Goal: Task Accomplishment & Management: Use online tool/utility

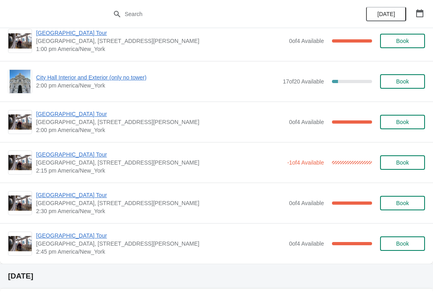
scroll to position [569, 0]
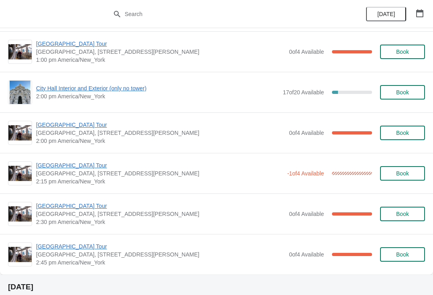
click at [113, 89] on span "City Hall Interior and Exterior (only no tower)" at bounding box center [157, 88] width 243 height 8
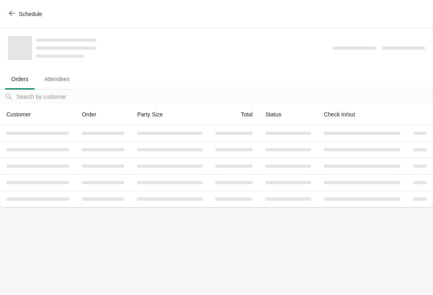
scroll to position [0, 0]
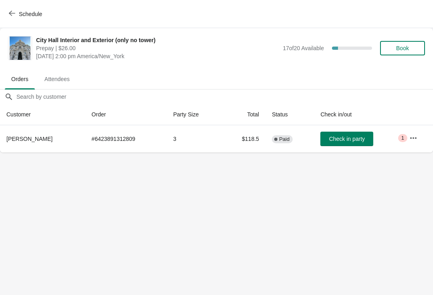
click at [5, 7] on button "Schedule" at bounding box center [26, 14] width 45 height 14
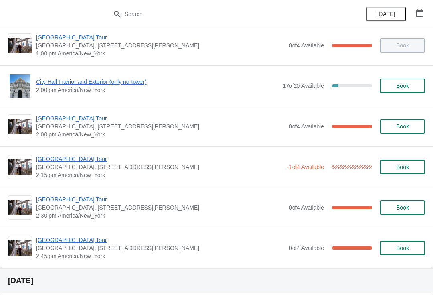
scroll to position [575, 0]
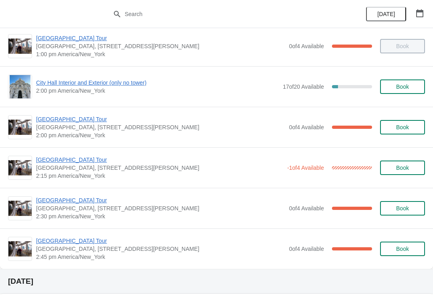
click at [51, 119] on span "[GEOGRAPHIC_DATA] Tour" at bounding box center [160, 119] width 249 height 8
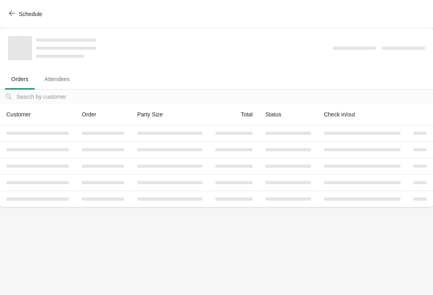
scroll to position [0, 0]
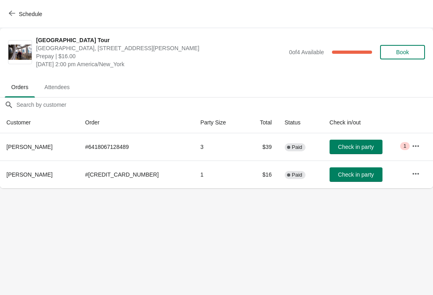
click at [337, 169] on button "Check in party" at bounding box center [356, 174] width 53 height 14
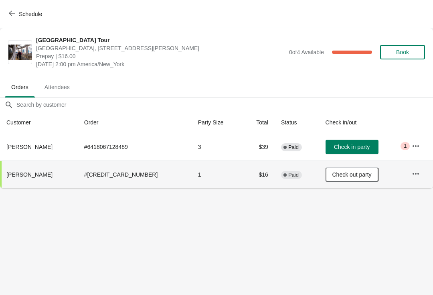
click at [14, 16] on span "button" at bounding box center [12, 14] width 6 height 8
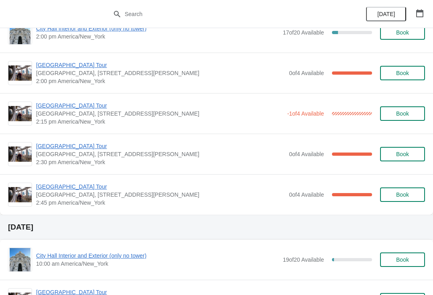
scroll to position [630, 0]
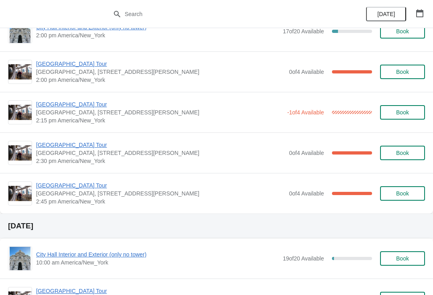
click at [79, 146] on span "[GEOGRAPHIC_DATA] Tour" at bounding box center [160, 145] width 249 height 8
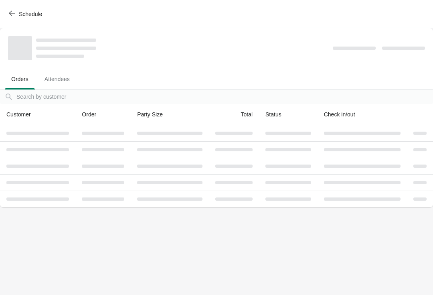
scroll to position [0, 0]
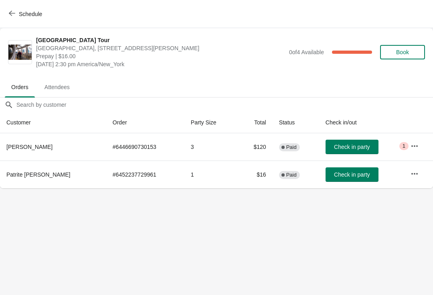
click at [337, 175] on span "Check in party" at bounding box center [352, 174] width 36 height 6
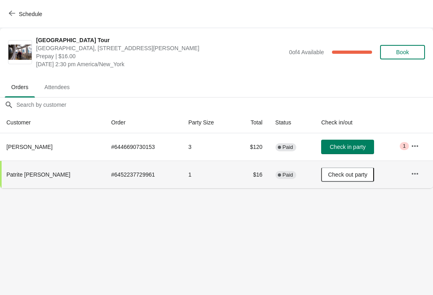
click at [13, 17] on span "button" at bounding box center [12, 14] width 6 height 8
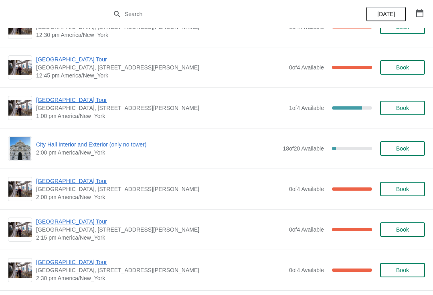
scroll to position [1343, 0]
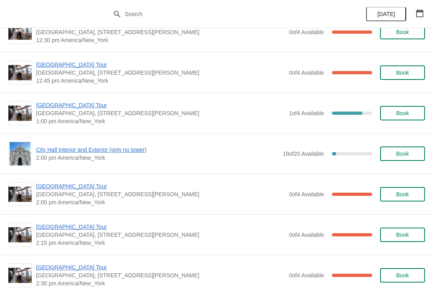
click at [43, 152] on span "City Hall Interior and Exterior (only no tower)" at bounding box center [157, 150] width 243 height 8
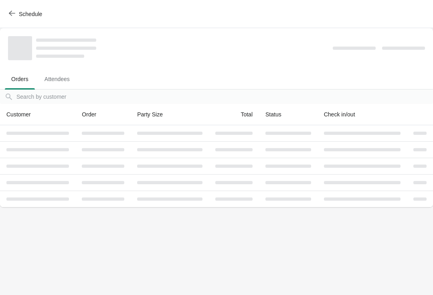
scroll to position [0, 0]
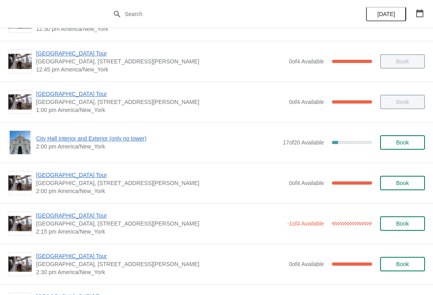
scroll to position [517, 0]
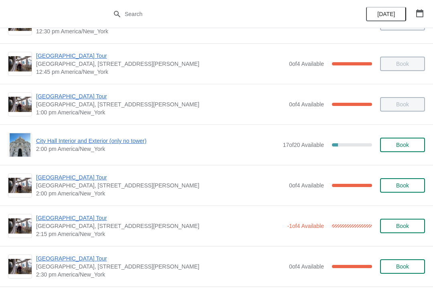
click at [49, 180] on span "[GEOGRAPHIC_DATA] Tour" at bounding box center [160, 177] width 249 height 8
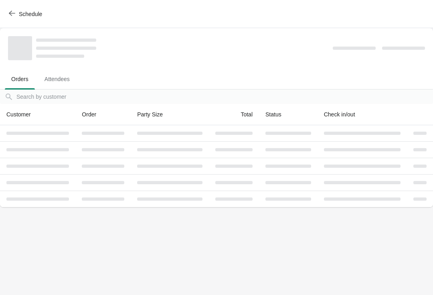
scroll to position [0, 0]
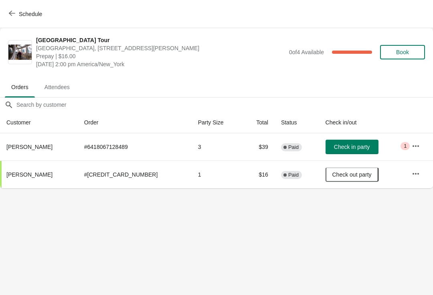
click at [350, 148] on span "Check in party" at bounding box center [352, 147] width 36 height 6
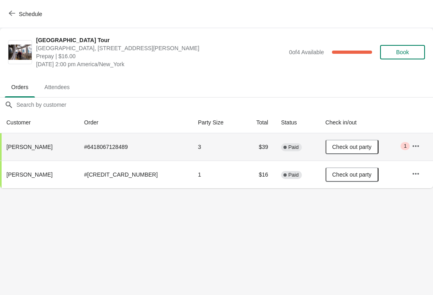
click at [27, 8] on button "Schedule" at bounding box center [26, 14] width 45 height 14
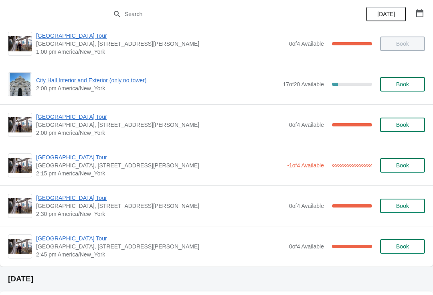
scroll to position [578, 0]
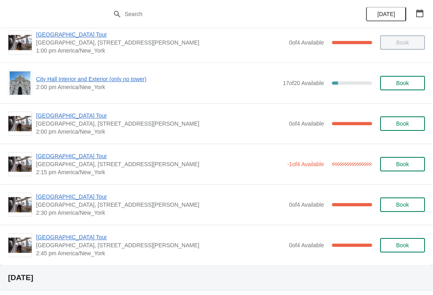
click at [102, 78] on span "City Hall Interior and Exterior (only no tower)" at bounding box center [157, 79] width 243 height 8
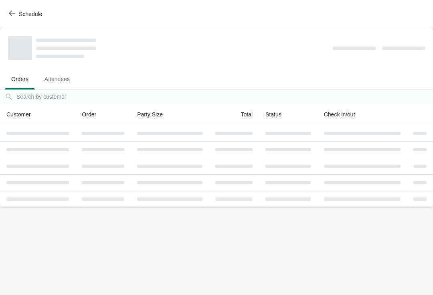
scroll to position [0, 0]
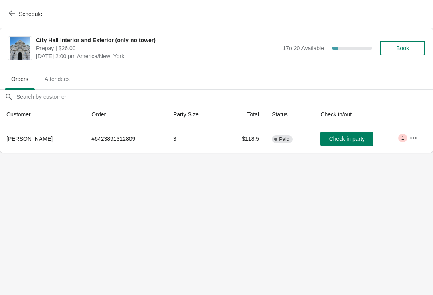
click at [342, 138] on span "Check in party" at bounding box center [347, 139] width 36 height 6
